Goal: Task Accomplishment & Management: Manage account settings

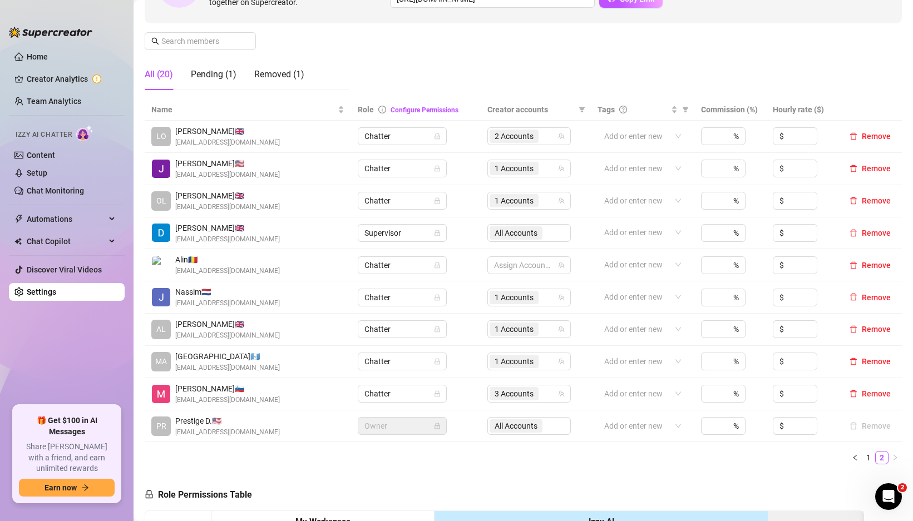
scroll to position [147, 0]
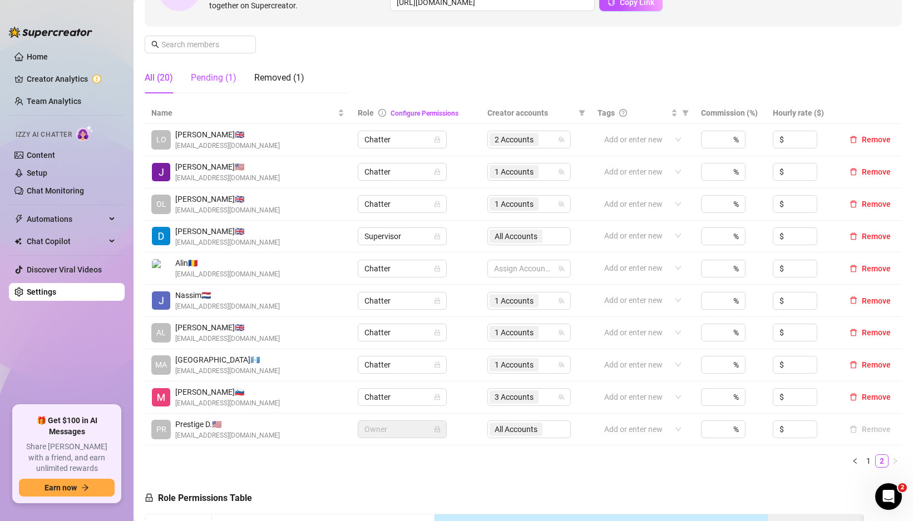
click at [215, 78] on div "Pending (1)" at bounding box center [214, 77] width 46 height 13
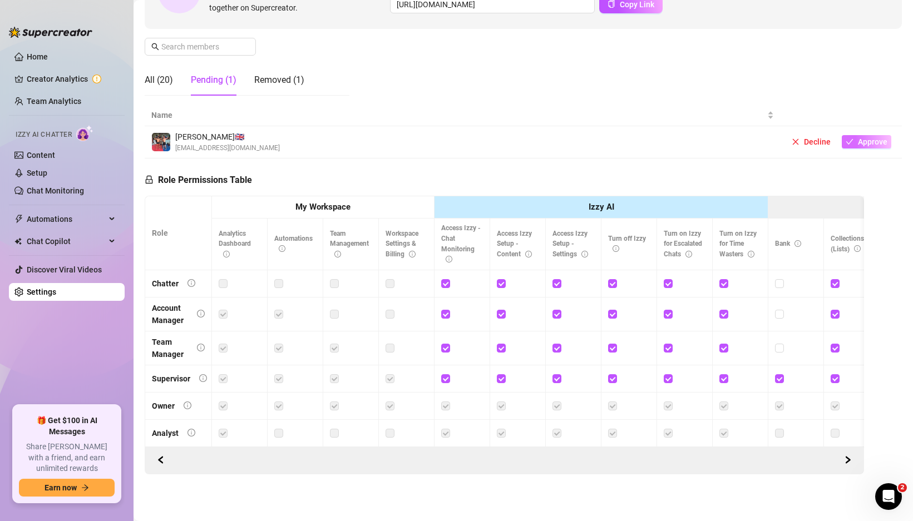
click at [858, 137] on span "Approve" at bounding box center [872, 141] width 29 height 9
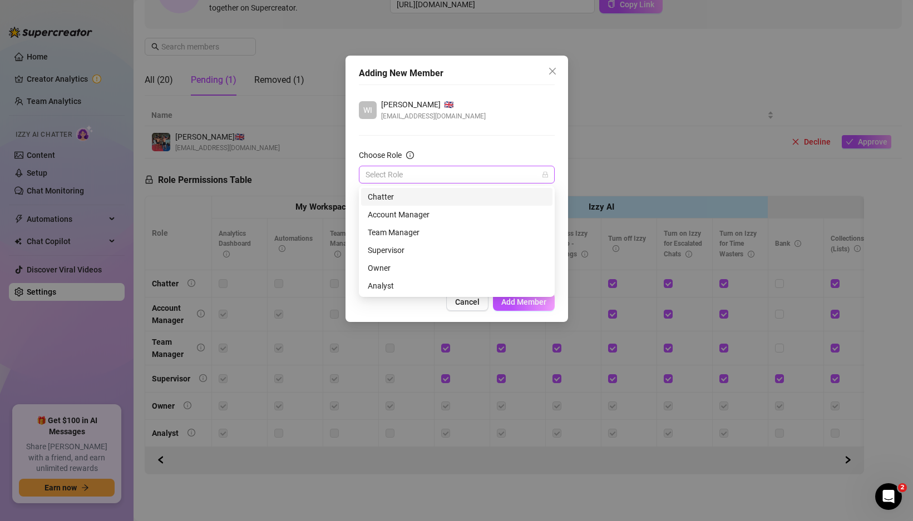
click at [553, 176] on div "Select Role" at bounding box center [457, 175] width 196 height 18
click at [424, 197] on div "Chatter" at bounding box center [457, 197] width 178 height 12
click at [431, 217] on div at bounding box center [451, 219] width 180 height 16
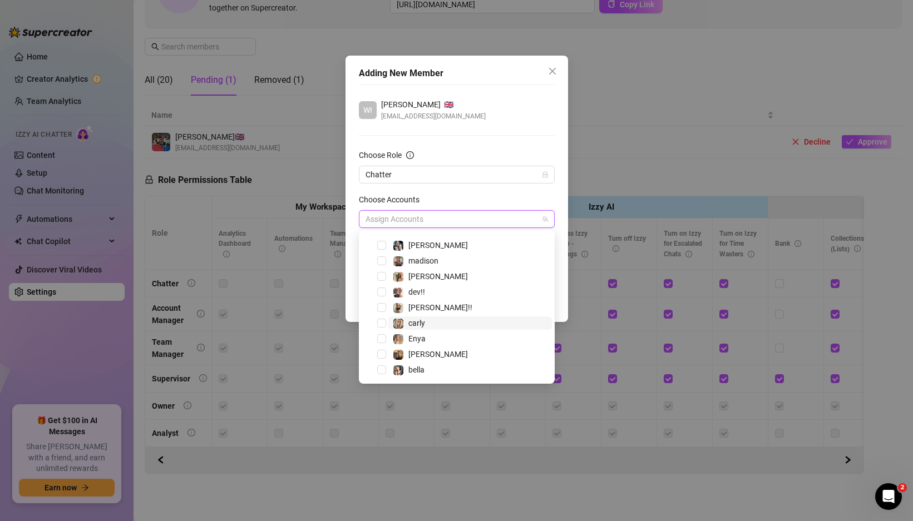
scroll to position [29, 0]
click at [383, 369] on span "Select tree node" at bounding box center [381, 369] width 9 height 9
click at [383, 323] on span "Select tree node" at bounding box center [381, 322] width 9 height 9
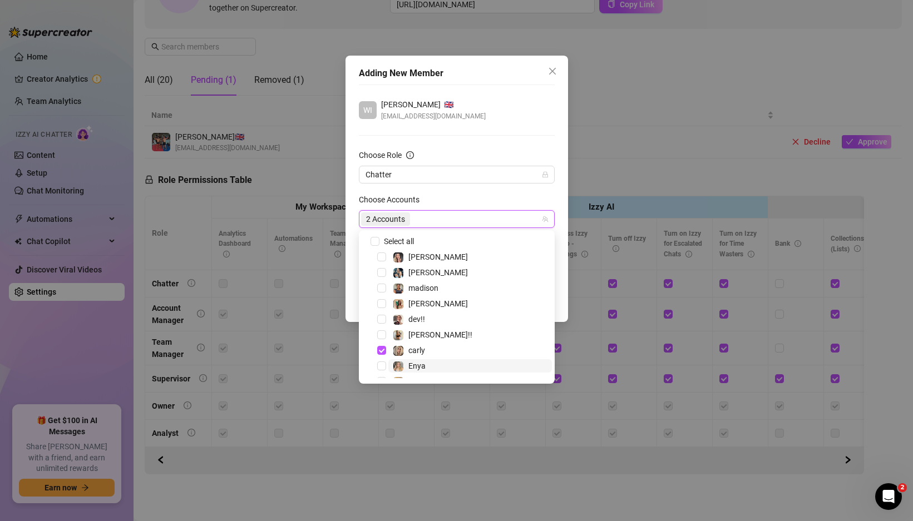
scroll to position [0, 0]
click at [384, 258] on span "Select tree node" at bounding box center [381, 258] width 9 height 9
click at [558, 234] on div "Adding New Member WI [PERSON_NAME] 🇬🇧 [EMAIL_ADDRESS][DOMAIN_NAME] Choose Role …" at bounding box center [456, 189] width 222 height 266
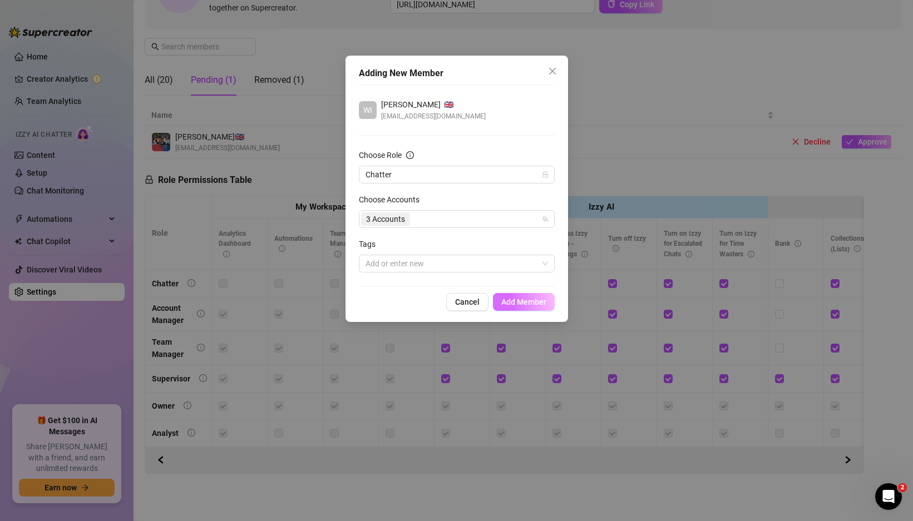
click at [527, 304] on span "Add Member" at bounding box center [523, 302] width 45 height 9
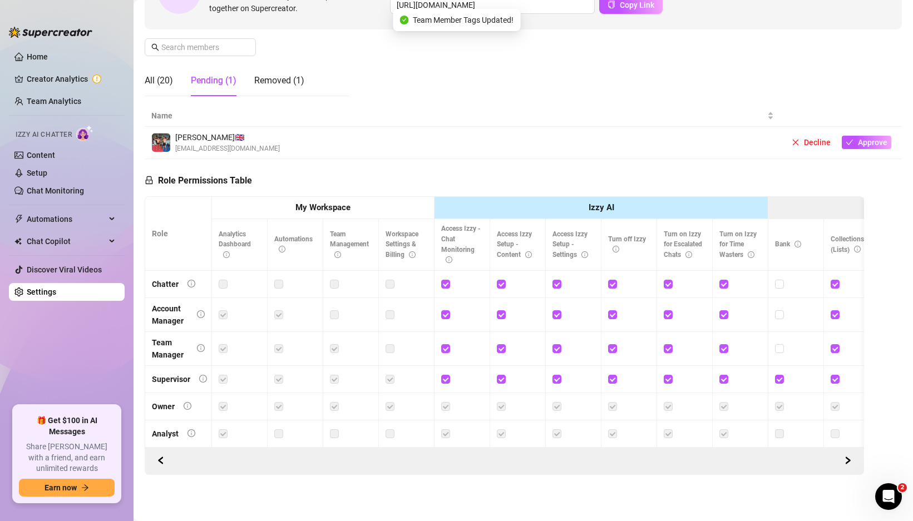
scroll to position [72, 0]
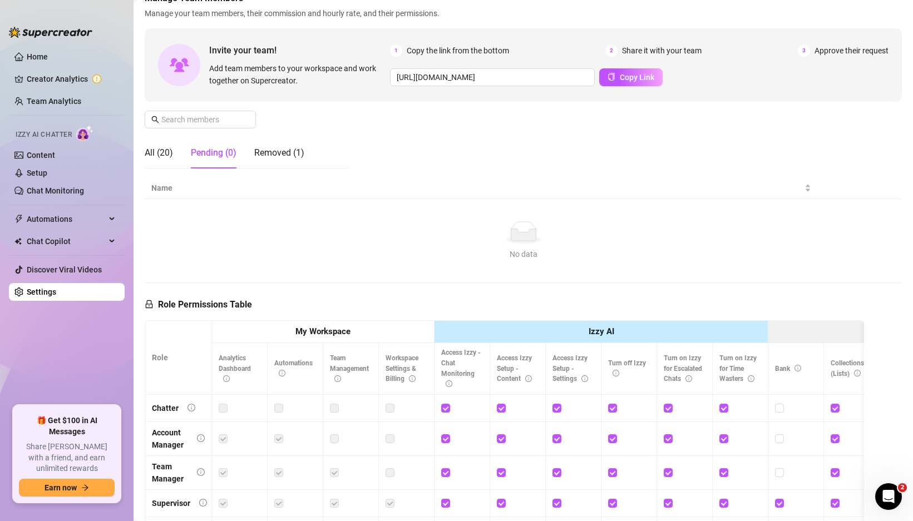
click at [866, 217] on td "No data No data" at bounding box center [523, 241] width 757 height 84
click at [293, 154] on div "Removed (1)" at bounding box center [279, 152] width 50 height 13
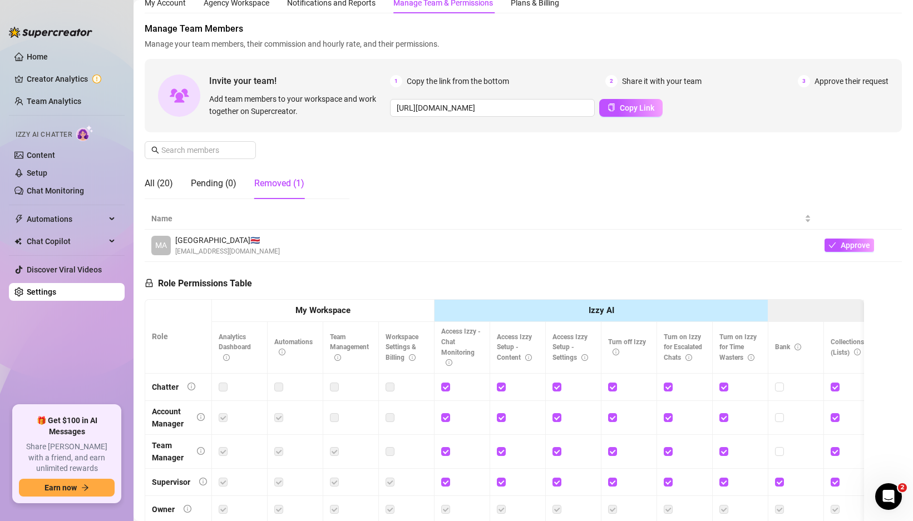
scroll to position [0, 0]
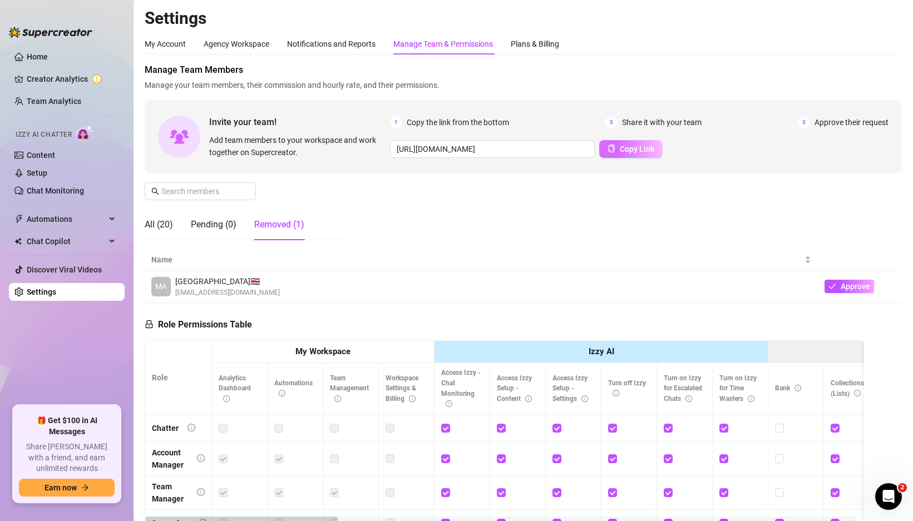
click at [635, 150] on span "Copy Link" at bounding box center [637, 149] width 34 height 9
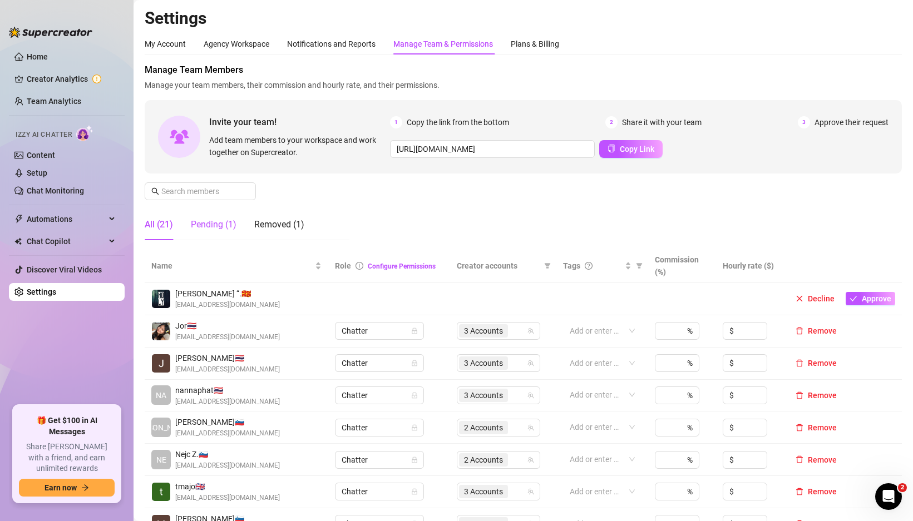
click at [210, 226] on div "Pending (1)" at bounding box center [214, 224] width 46 height 13
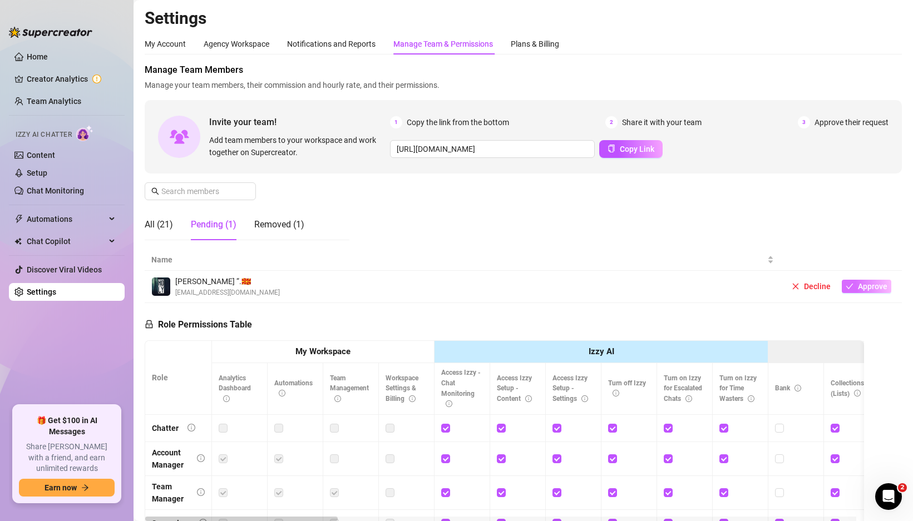
click at [867, 285] on span "Approve" at bounding box center [872, 286] width 29 height 9
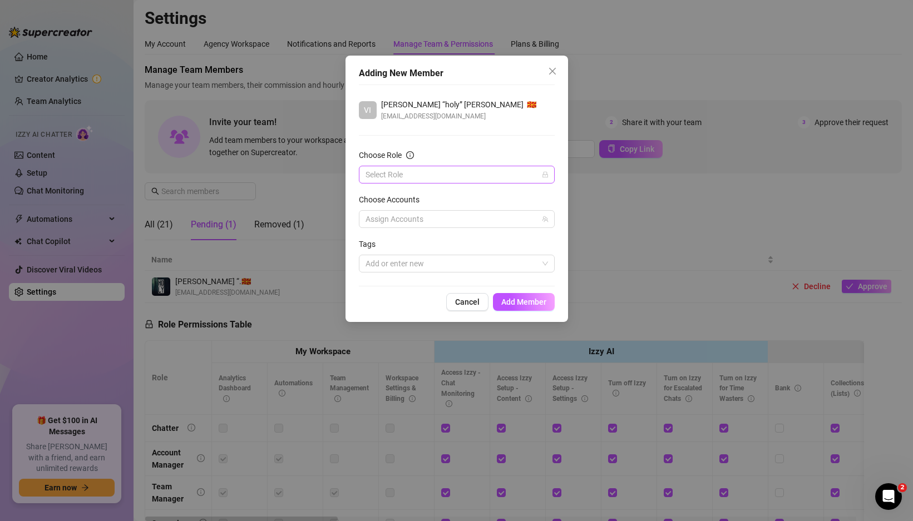
click at [516, 179] on input "Choose Role" at bounding box center [451, 174] width 172 height 17
click at [457, 192] on div "Chatter" at bounding box center [457, 197] width 178 height 12
click at [444, 227] on div "Assign Accounts" at bounding box center [457, 219] width 196 height 18
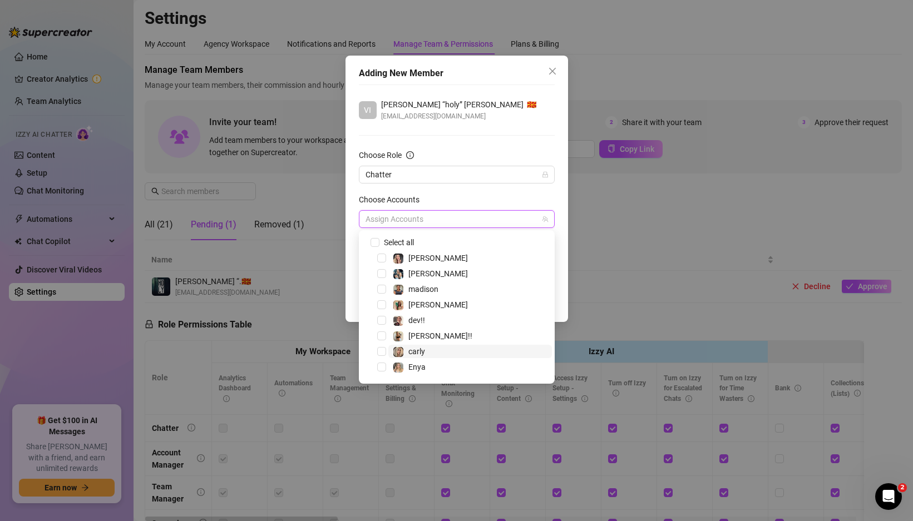
click at [427, 352] on span "carly" at bounding box center [470, 351] width 164 height 13
click at [392, 288] on span "madison" at bounding box center [470, 289] width 164 height 13
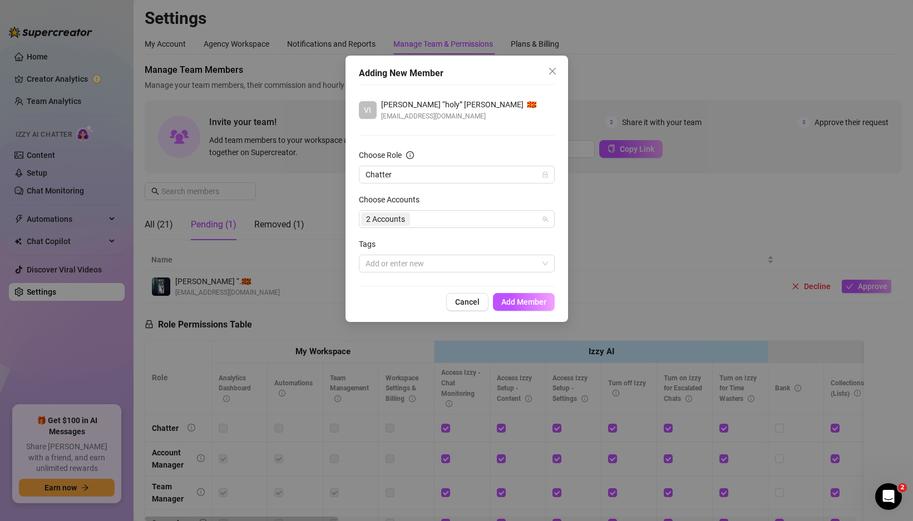
click at [561, 258] on div "Adding New Member VI Viktor “holy” Velickovski 🇲🇰 velickovskiviktor99@gmail.com…" at bounding box center [456, 189] width 222 height 266
click at [529, 300] on span "Add Member" at bounding box center [523, 302] width 45 height 9
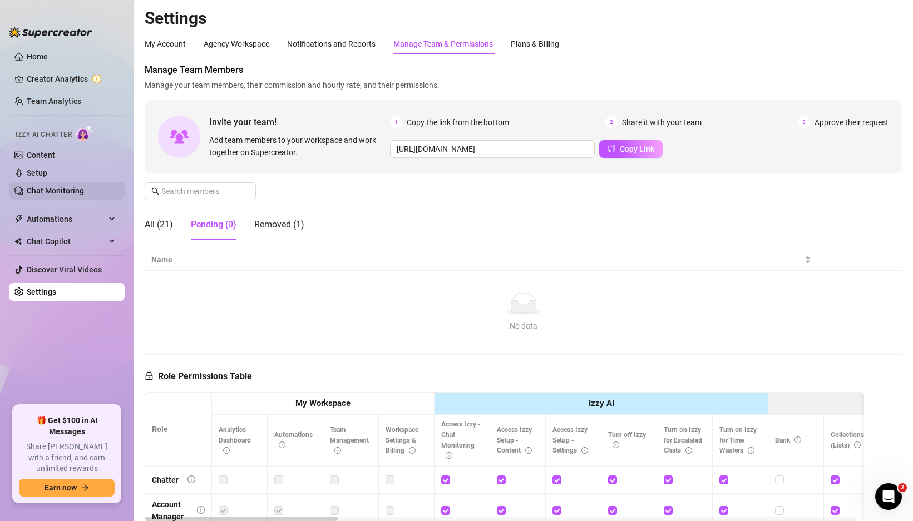
click at [35, 186] on link "Chat Monitoring" at bounding box center [55, 190] width 57 height 9
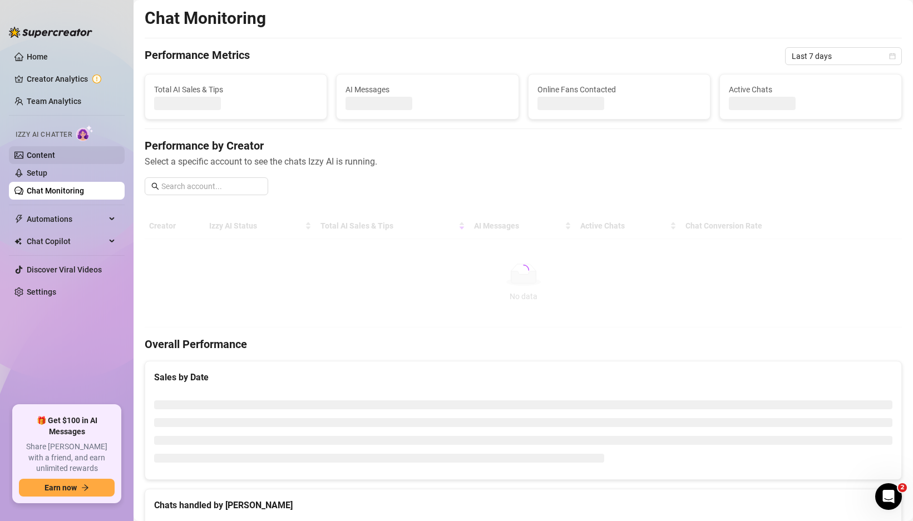
click at [55, 154] on link "Content" at bounding box center [41, 155] width 28 height 9
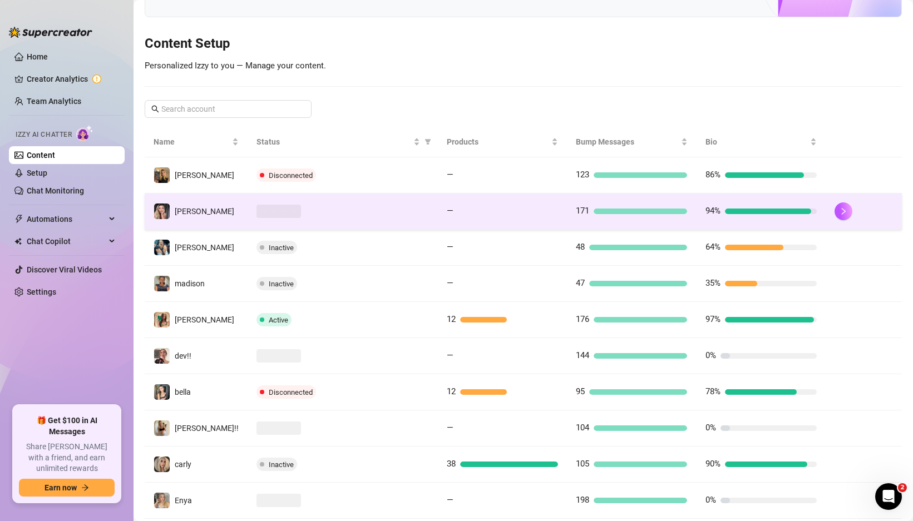
scroll to position [137, 0]
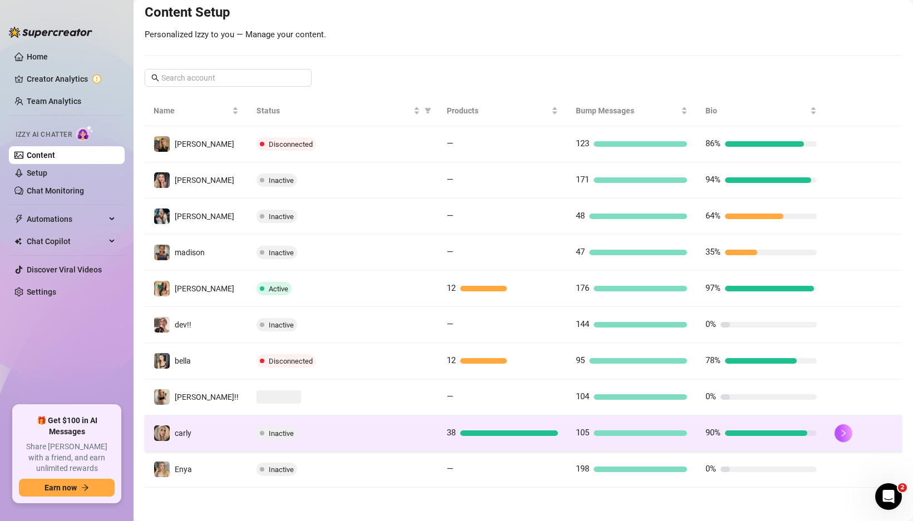
click at [261, 428] on span "Inactive" at bounding box center [276, 433] width 41 height 13
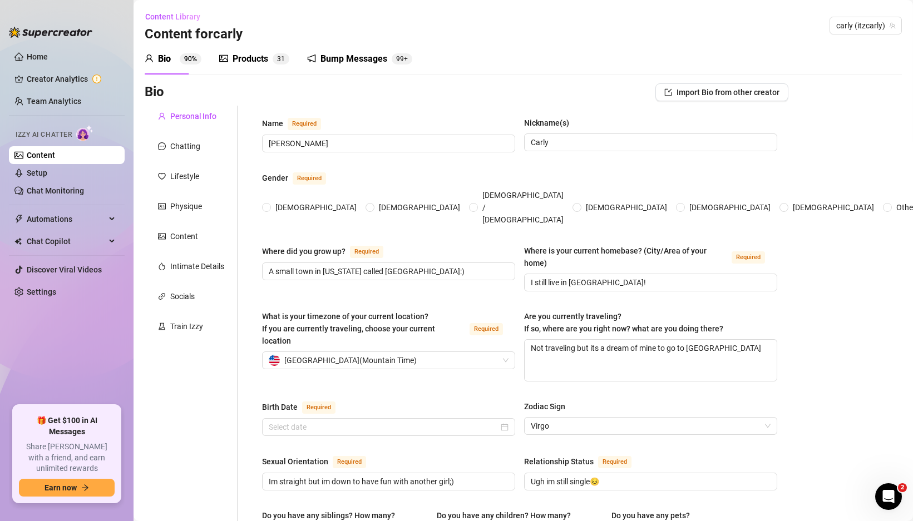
radio input "true"
type input "September 16th, 2006"
click at [37, 181] on ul "Content Setup Chat Monitoring" at bounding box center [67, 172] width 116 height 53
click at [47, 176] on link "Setup" at bounding box center [37, 173] width 21 height 9
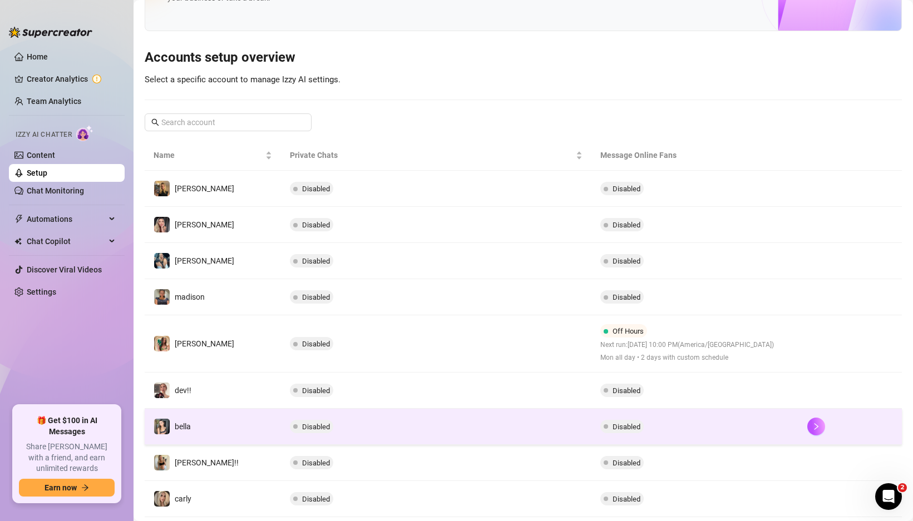
scroll to position [138, 0]
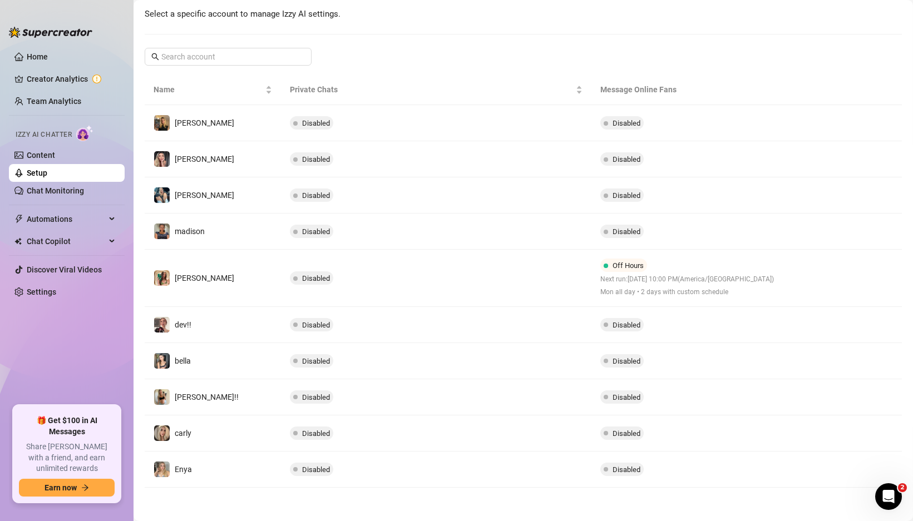
click at [312, 428] on span "Disabled" at bounding box center [311, 433] width 43 height 13
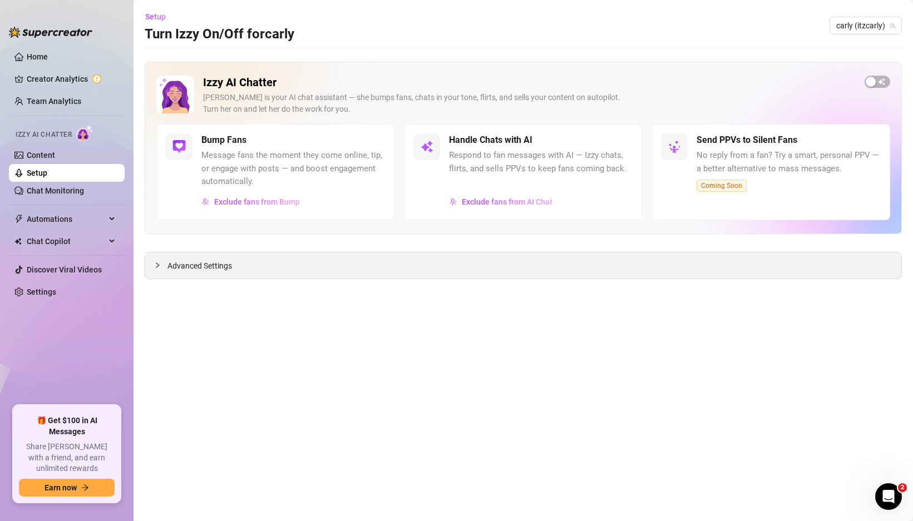
click at [188, 261] on span "Advanced Settings" at bounding box center [199, 266] width 65 height 12
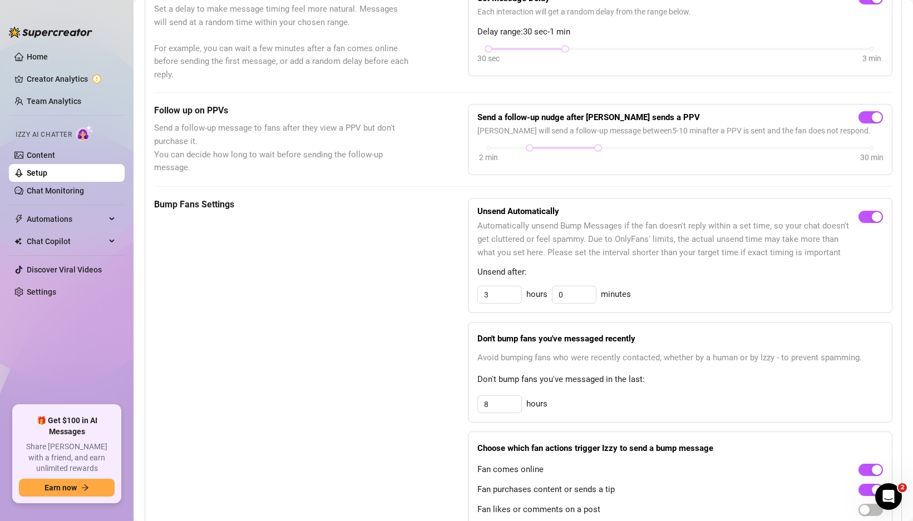
scroll to position [369, 0]
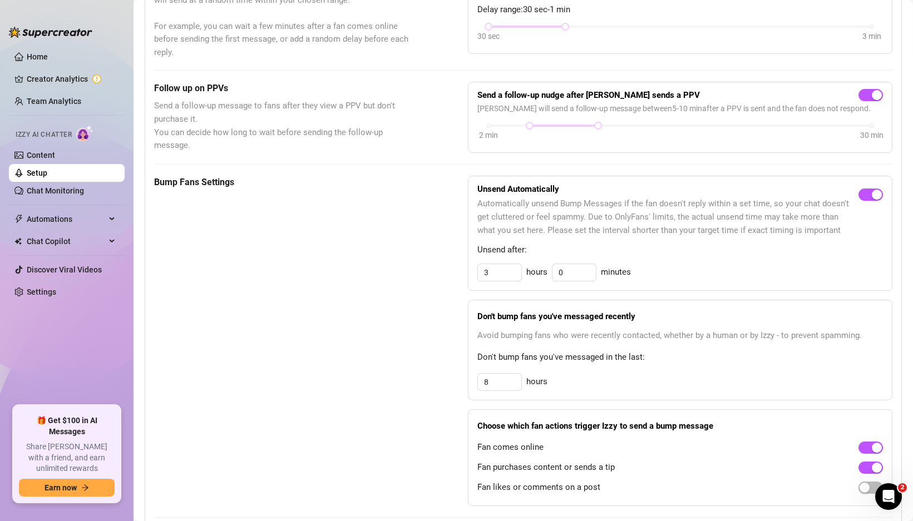
drag, startPoint x: 65, startPoint y: 309, endPoint x: 60, endPoint y: 301, distance: 9.3
click at [65, 309] on ul "Home Creator Analytics Team Analytics Izzy AI Chatter Content Setup Chat Monito…" at bounding box center [67, 222] width 116 height 358
click at [56, 296] on link "Settings" at bounding box center [41, 292] width 29 height 9
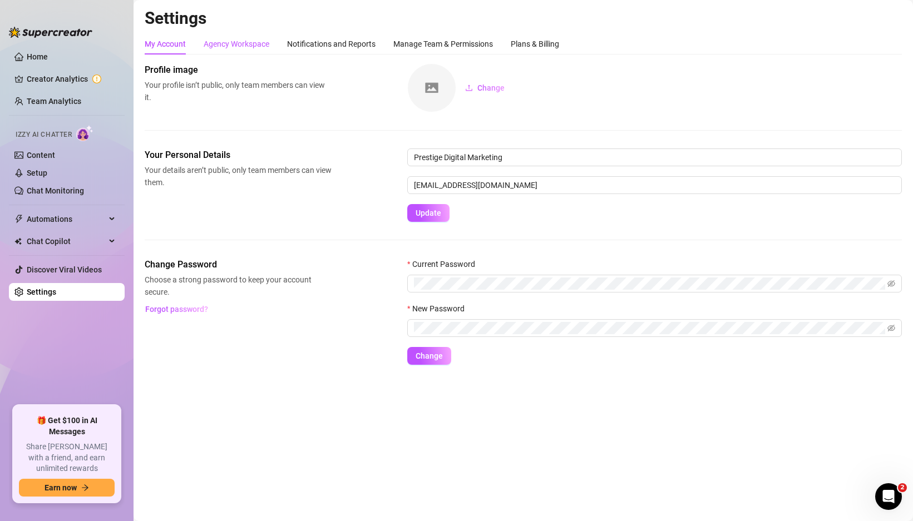
click at [249, 39] on div "Agency Workspace" at bounding box center [237, 44] width 66 height 12
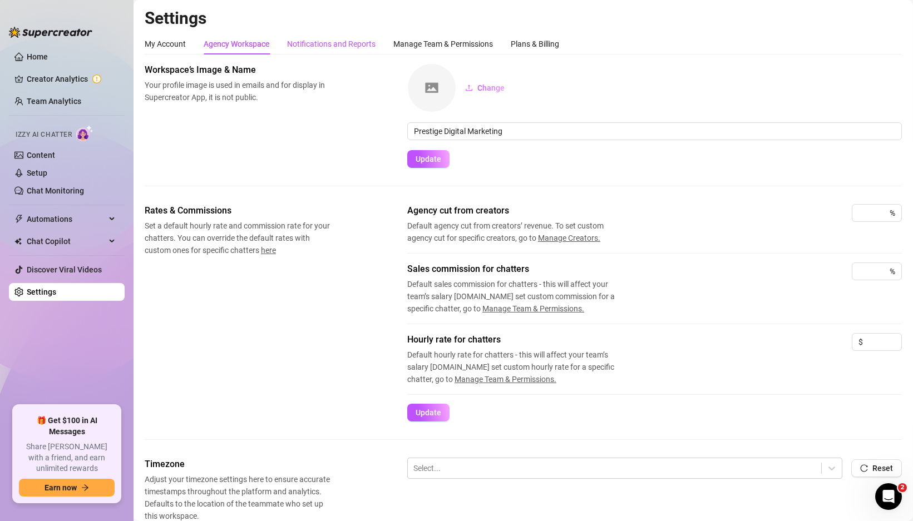
click at [311, 46] on div "Notifications and Reports" at bounding box center [331, 44] width 88 height 12
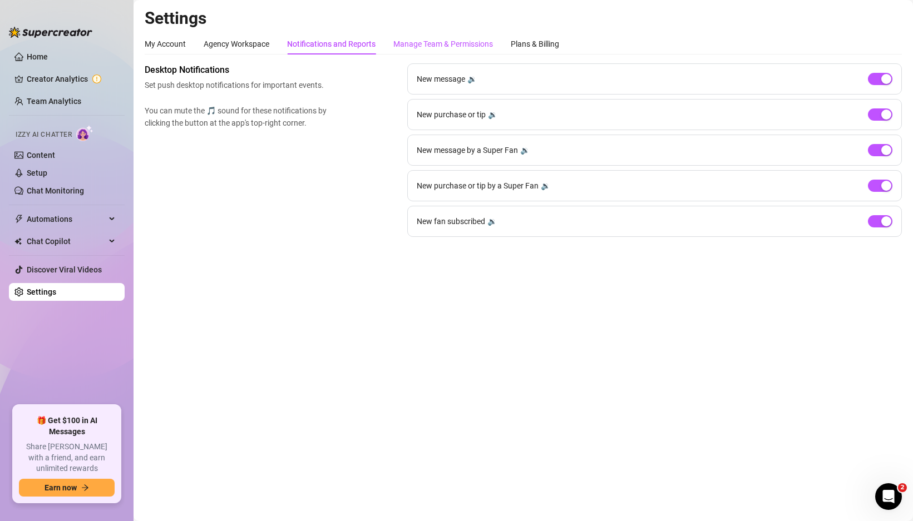
click at [415, 44] on div "Manage Team & Permissions" at bounding box center [443, 44] width 100 height 12
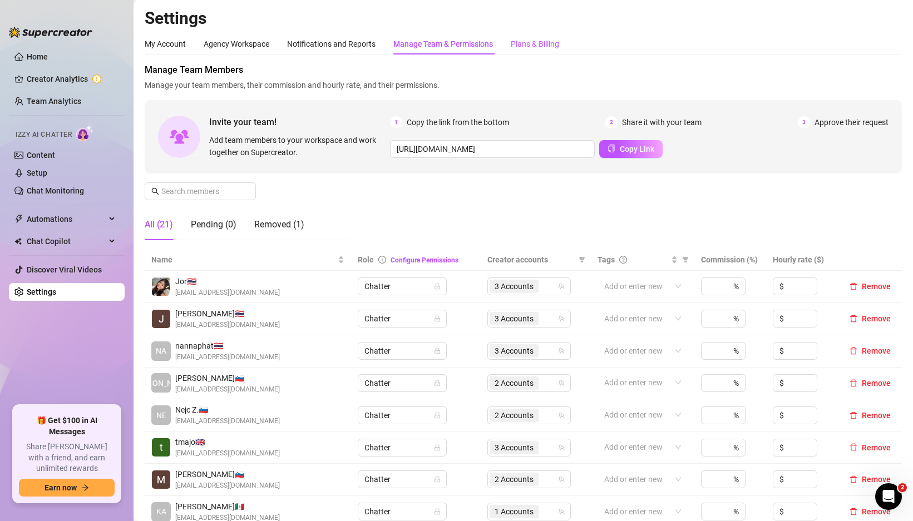
click at [516, 43] on div "Plans & Billing" at bounding box center [535, 44] width 48 height 12
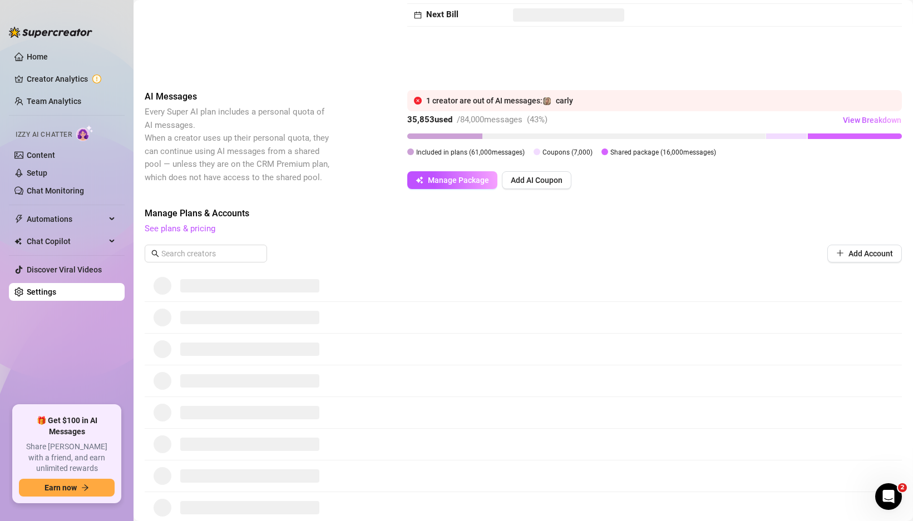
scroll to position [149, 0]
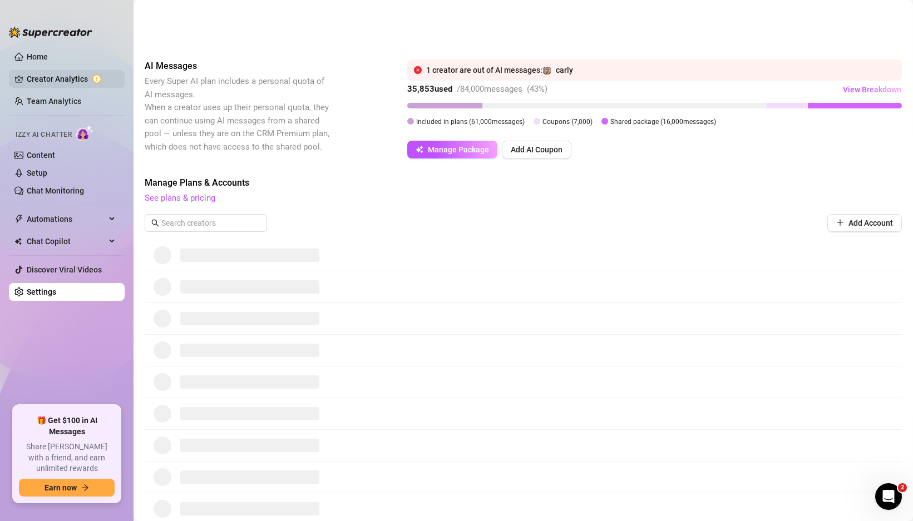
click at [56, 79] on link "Creator Analytics" at bounding box center [71, 79] width 89 height 18
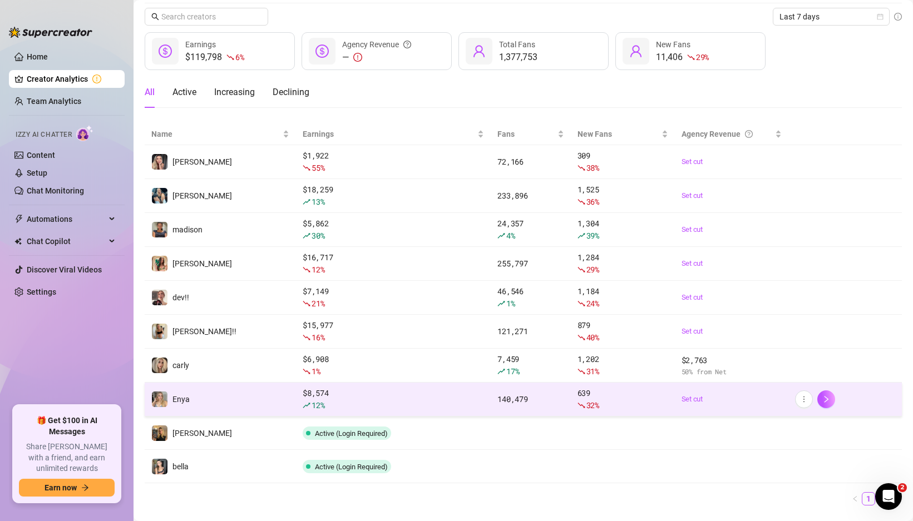
scroll to position [1, 0]
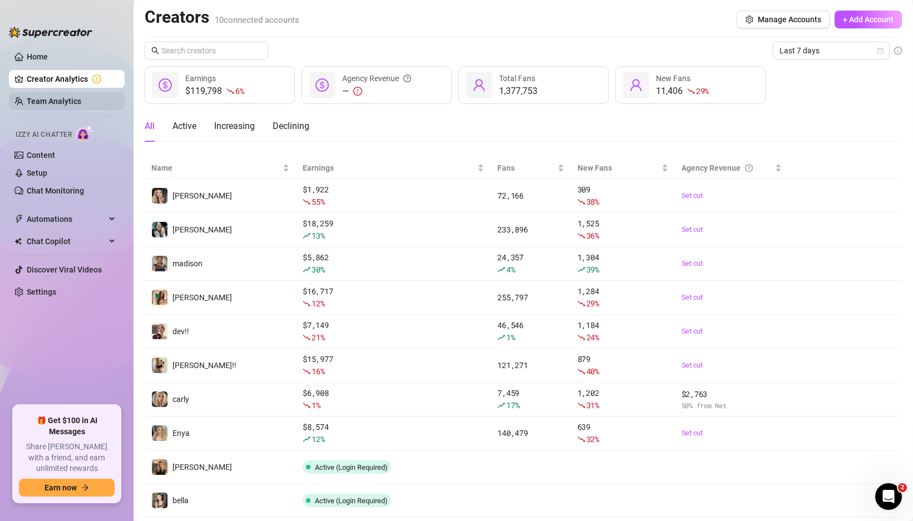
click at [50, 103] on link "Team Analytics" at bounding box center [54, 101] width 55 height 9
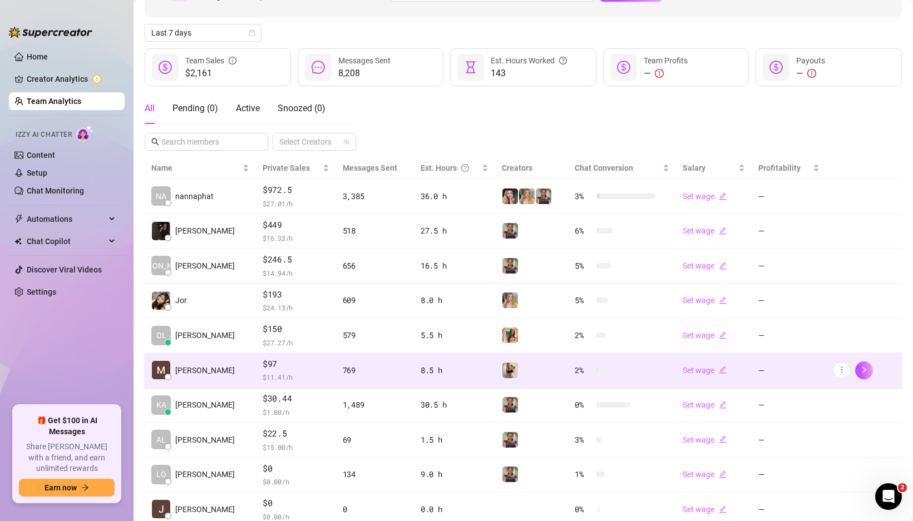
scroll to position [152, 0]
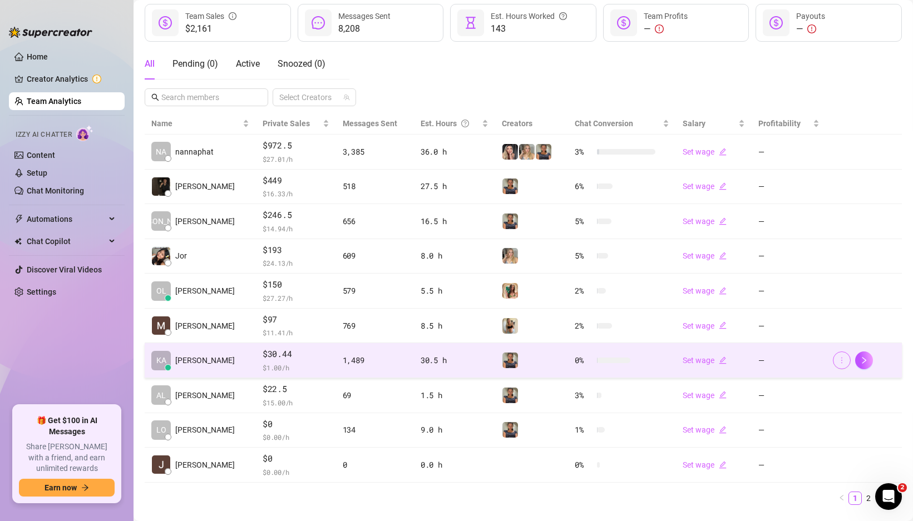
click at [838, 363] on icon "more" at bounding box center [842, 361] width 8 height 8
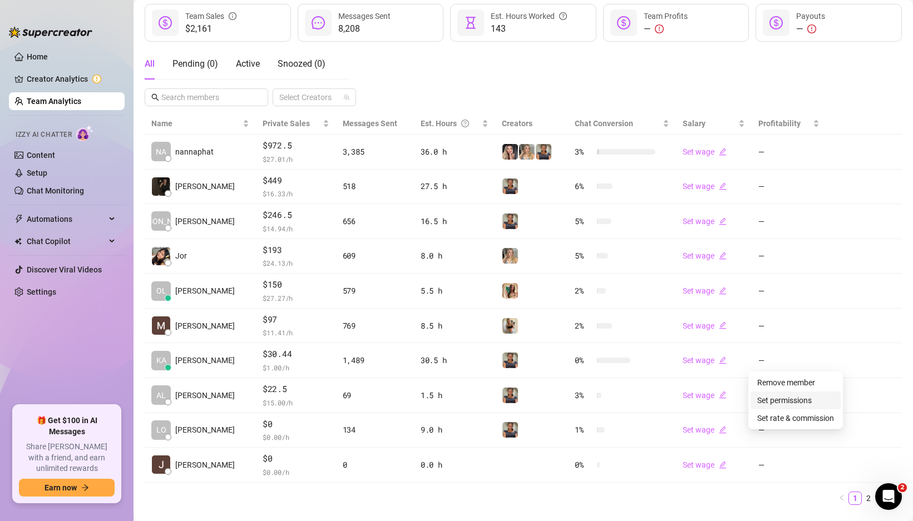
click at [796, 405] on link "Set permissions" at bounding box center [784, 400] width 55 height 9
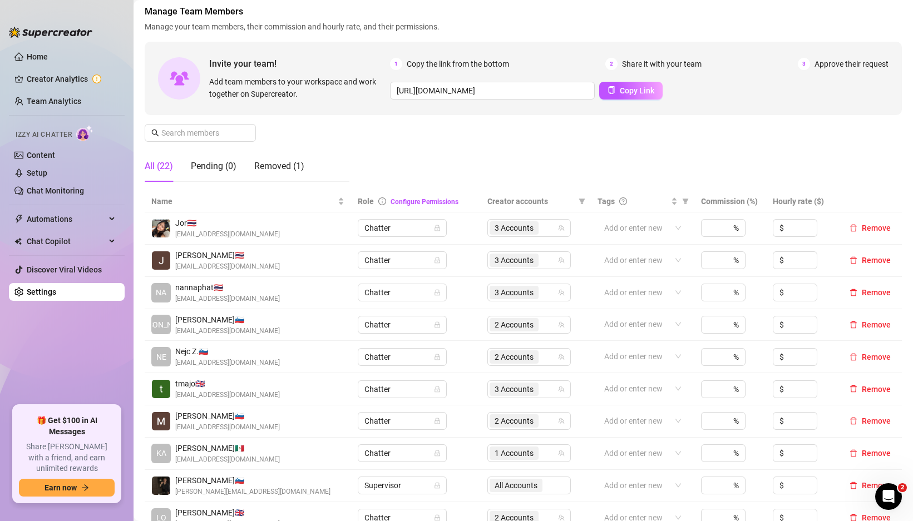
scroll to position [67, 0]
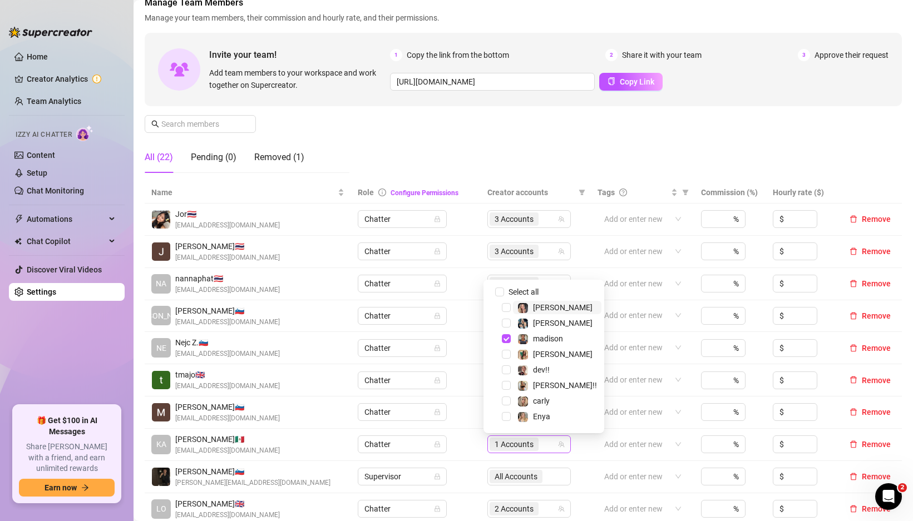
click at [564, 444] on div "1 Accounts" at bounding box center [528, 445] width 83 height 18
click at [504, 310] on span "Select tree node" at bounding box center [506, 307] width 9 height 9
click at [513, 328] on span "[PERSON_NAME]" at bounding box center [557, 322] width 88 height 13
click at [508, 353] on span "Select tree node" at bounding box center [506, 354] width 9 height 9
click at [503, 369] on span "Select tree node" at bounding box center [506, 369] width 9 height 9
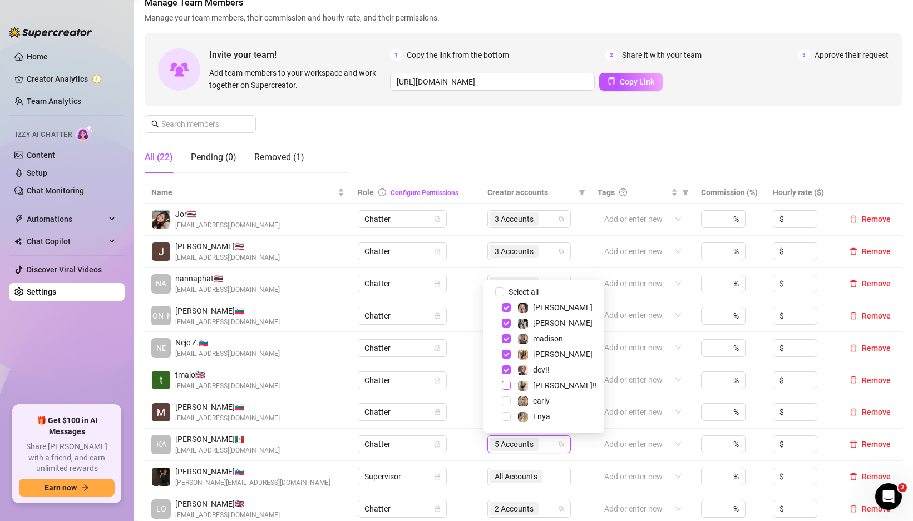
click at [507, 387] on span "Select tree node" at bounding box center [506, 385] width 9 height 9
click at [508, 400] on span "Select tree node" at bounding box center [506, 401] width 9 height 9
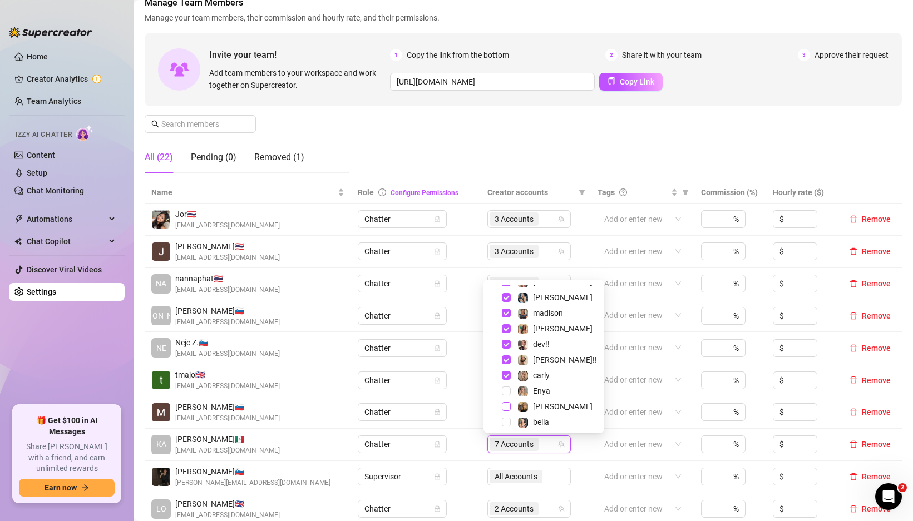
scroll to position [29, 0]
click at [507, 393] on div "Enya" at bounding box center [543, 387] width 115 height 13
click at [506, 388] on span "Select tree node" at bounding box center [506, 387] width 9 height 9
click at [506, 399] on span "Select tree node" at bounding box center [506, 403] width 9 height 9
click at [508, 417] on span "Select tree node" at bounding box center [506, 418] width 9 height 9
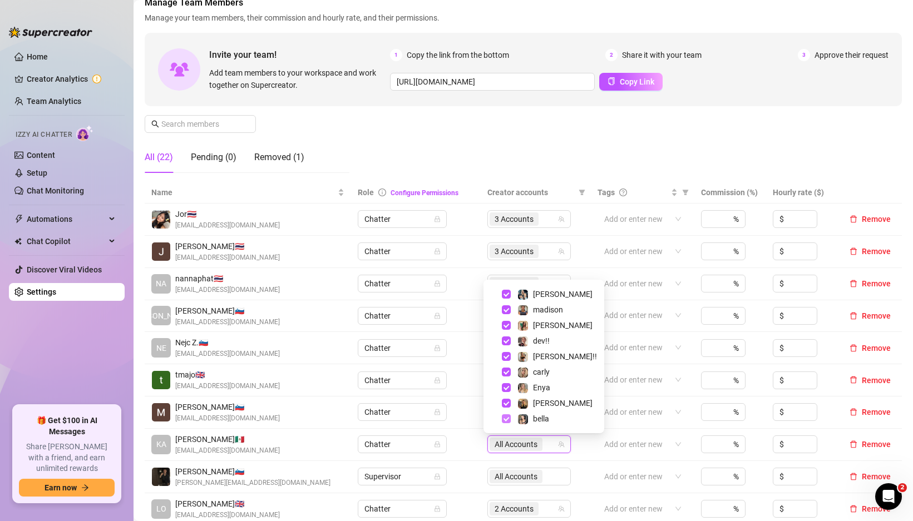
click at [508, 415] on span "Select tree node" at bounding box center [506, 418] width 9 height 9
checkbox input "false"
click at [587, 159] on div "Manage Team Members Manage your team members, their commission and hourly rate,…" at bounding box center [523, 89] width 757 height 186
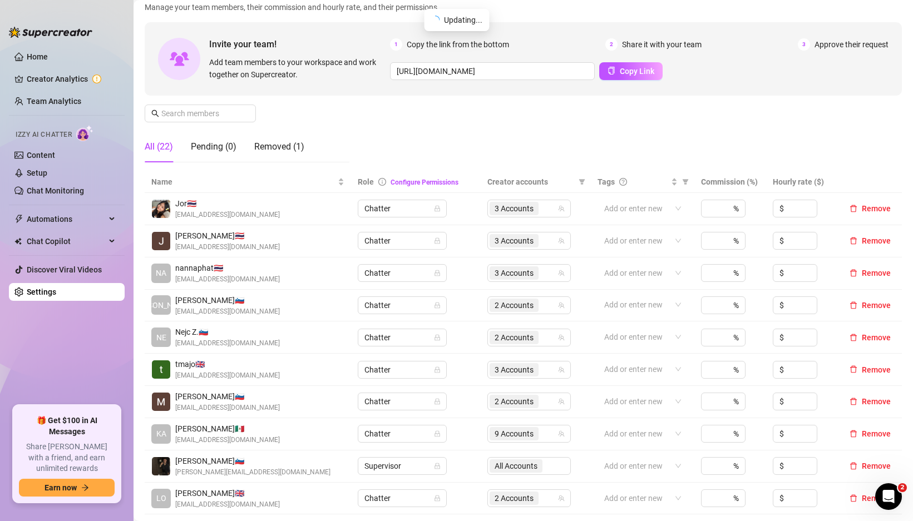
scroll to position [0, 0]
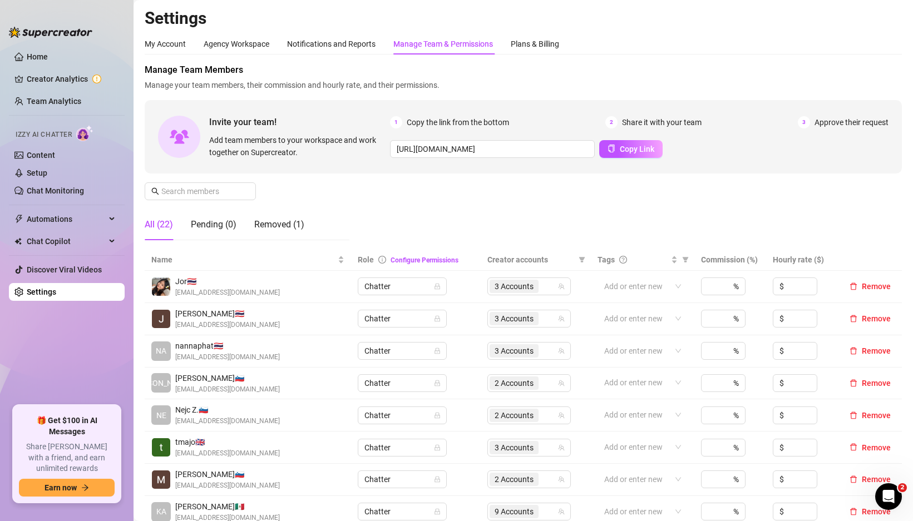
scroll to position [157, 0]
